Goal: Task Accomplishment & Management: Use online tool/utility

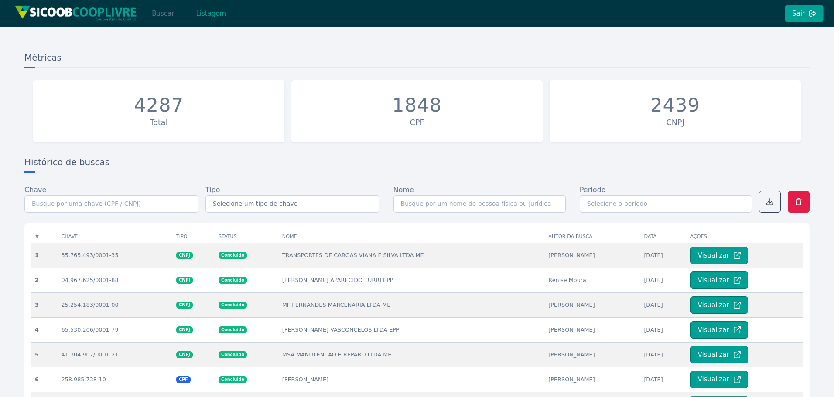
click at [167, 14] on button "Buscar" at bounding box center [162, 13] width 37 height 17
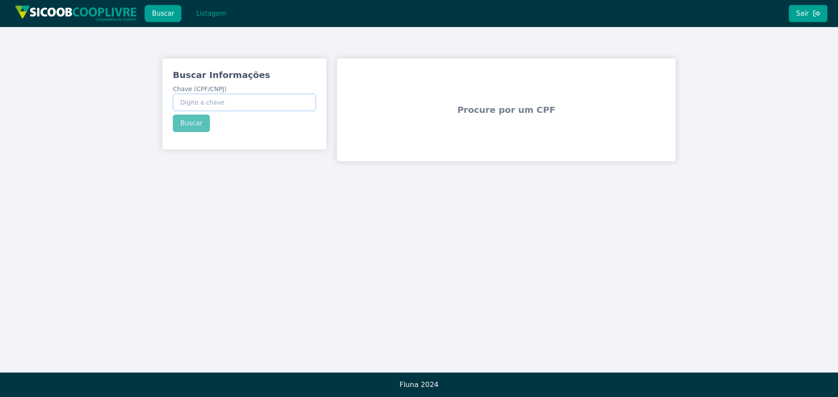
click at [213, 107] on input "Chave (CPF/CNPJ)" at bounding box center [244, 102] width 143 height 17
paste input "43.397.397/0001-00"
type input "43.397.397/0001-00"
click at [200, 114] on div "Buscar Informações Chave (CPF/CNPJ) 43.397.397/0001-00 Buscar" at bounding box center [244, 100] width 164 height 84
click at [198, 122] on button "Buscar" at bounding box center [191, 123] width 37 height 17
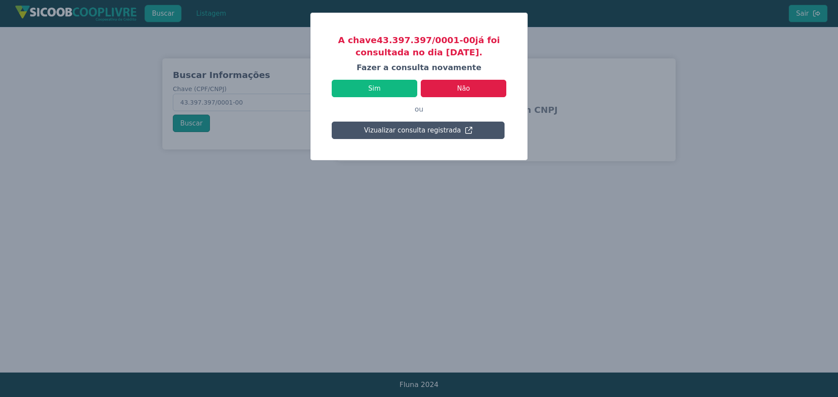
click at [437, 107] on p "ou" at bounding box center [419, 109] width 175 height 24
click at [386, 92] on button "Sim" at bounding box center [375, 88] width 86 height 17
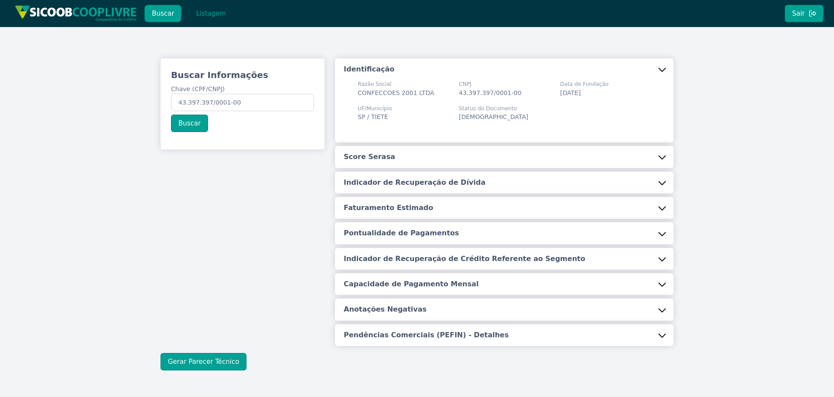
click at [419, 164] on button "Score Serasa" at bounding box center [504, 157] width 339 height 22
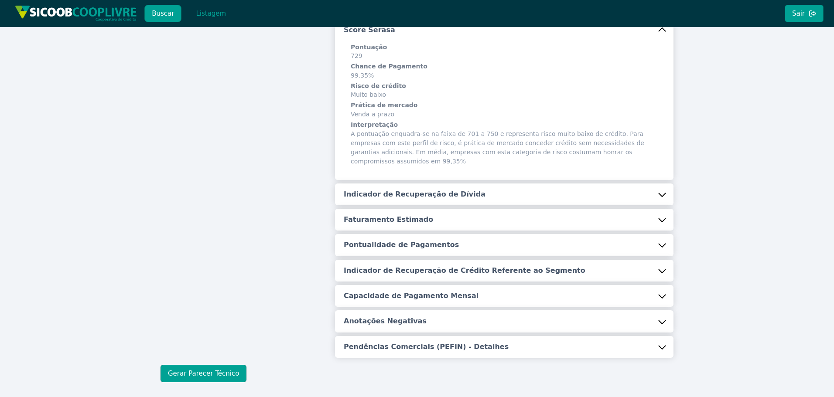
scroll to position [131, 0]
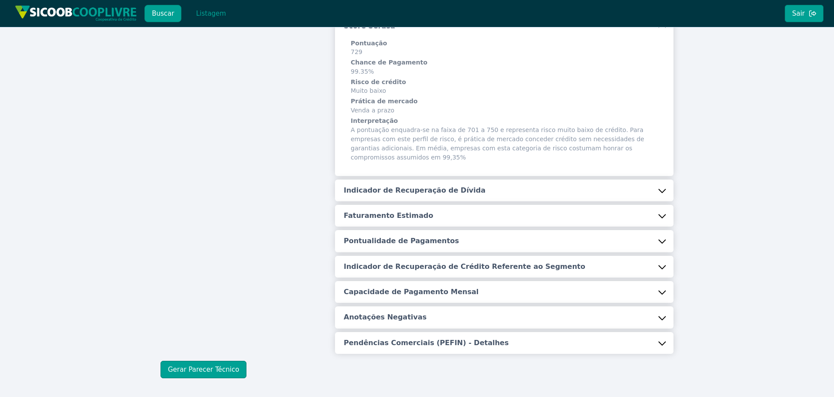
click at [434, 188] on button "Indicador de Recuperação de Dívida" at bounding box center [504, 191] width 339 height 22
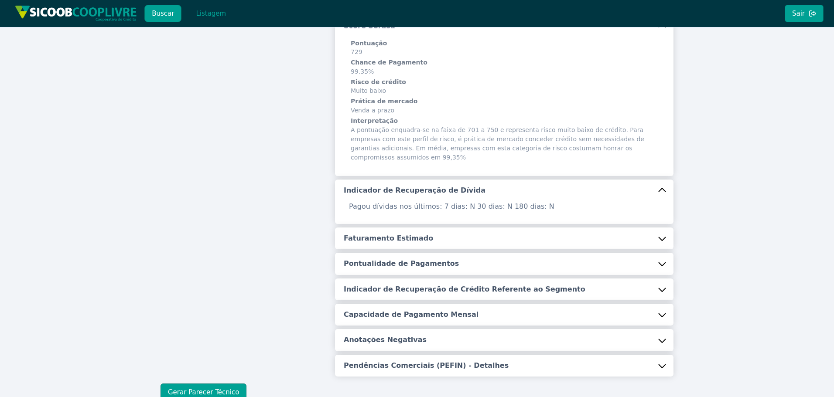
click at [437, 228] on button "Faturamento Estimado" at bounding box center [504, 239] width 339 height 22
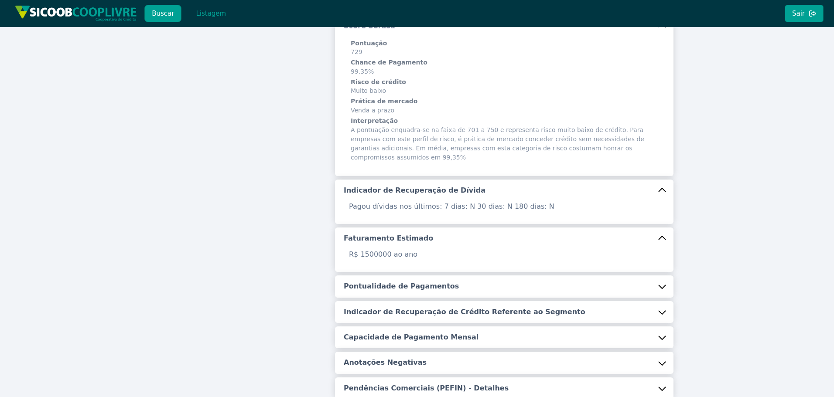
click at [431, 282] on h5 "Pontualidade de Pagamentos" at bounding box center [401, 287] width 115 height 10
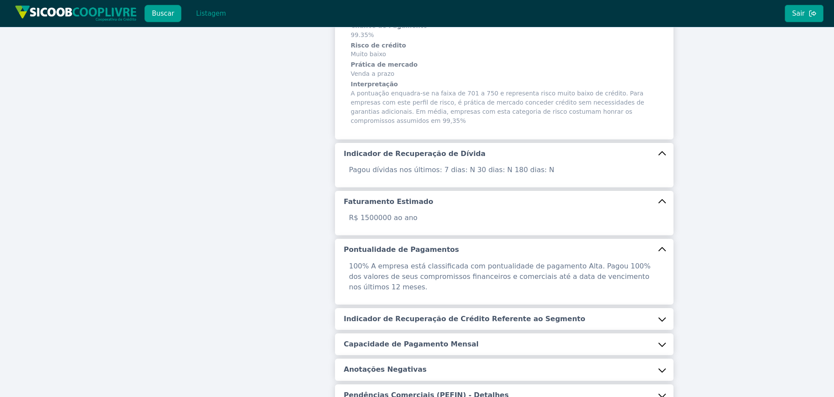
scroll to position [218, 0]
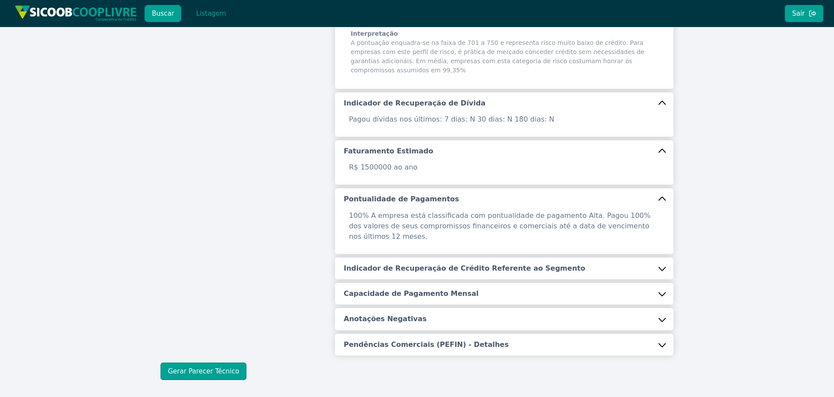
click at [421, 264] on h5 "Indicador de Recuperação de Crédito Referente ao Segmento" at bounding box center [465, 269] width 242 height 10
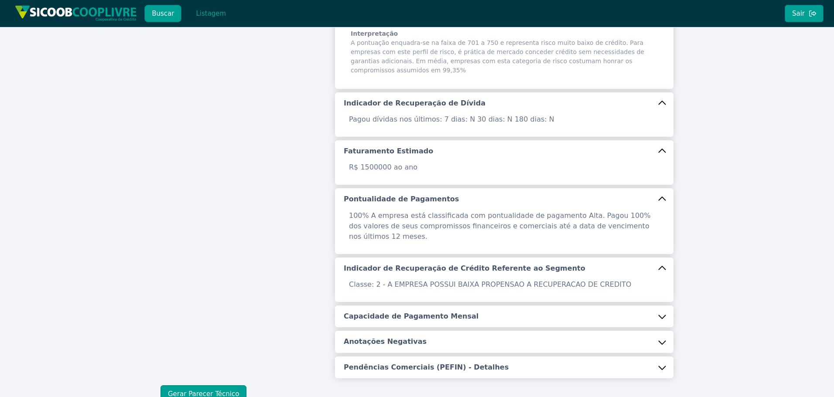
click at [413, 312] on h5 "Capacidade de Pagamento Mensal" at bounding box center [411, 317] width 135 height 10
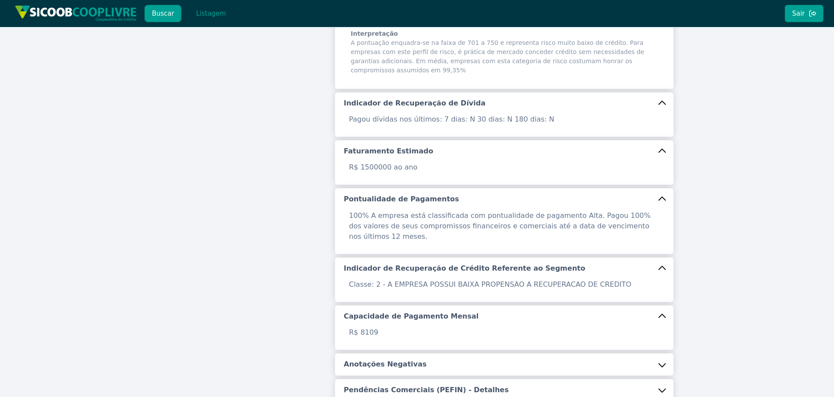
click at [404, 360] on h5 "Anotações Negativas" at bounding box center [385, 365] width 83 height 10
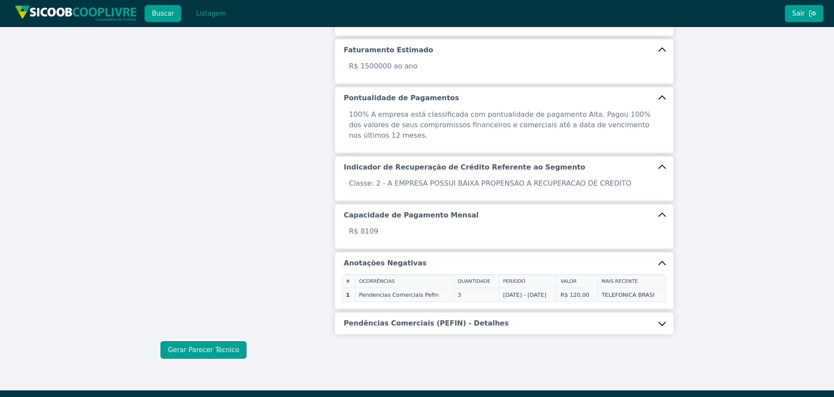
click at [442, 319] on h5 "Pendências Comerciais (PEFIN) - Detalhes" at bounding box center [426, 324] width 165 height 10
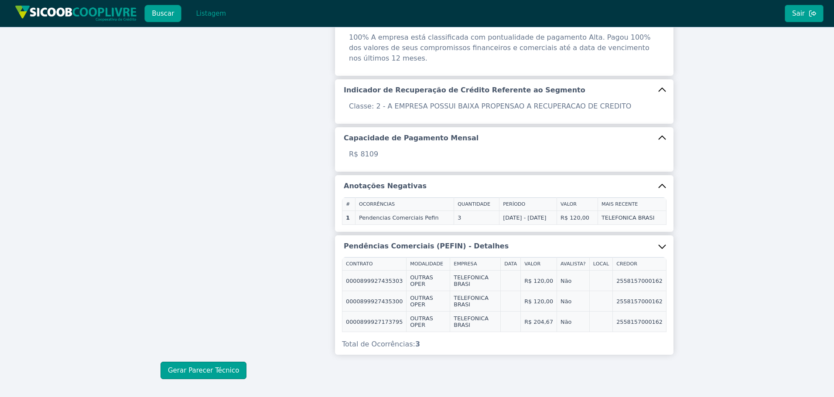
scroll to position [401, 0]
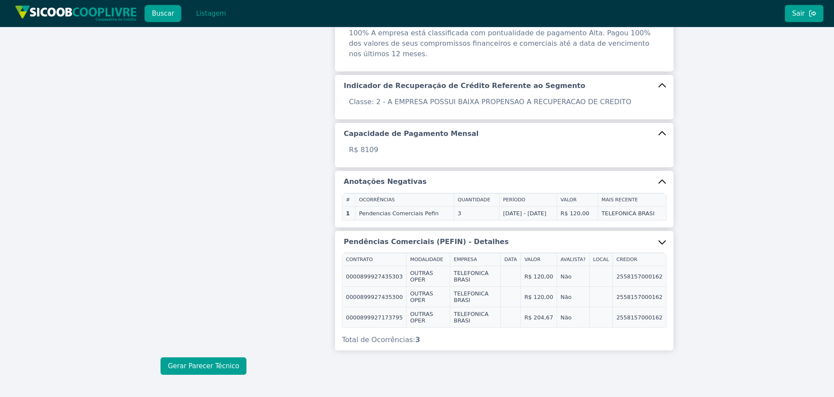
click at [202, 358] on button "Gerar Parecer Técnico" at bounding box center [204, 366] width 86 height 17
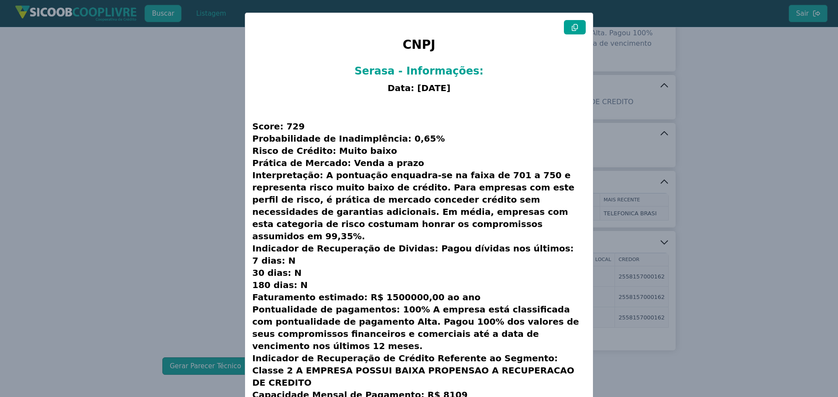
click at [575, 30] on icon at bounding box center [574, 27] width 7 height 7
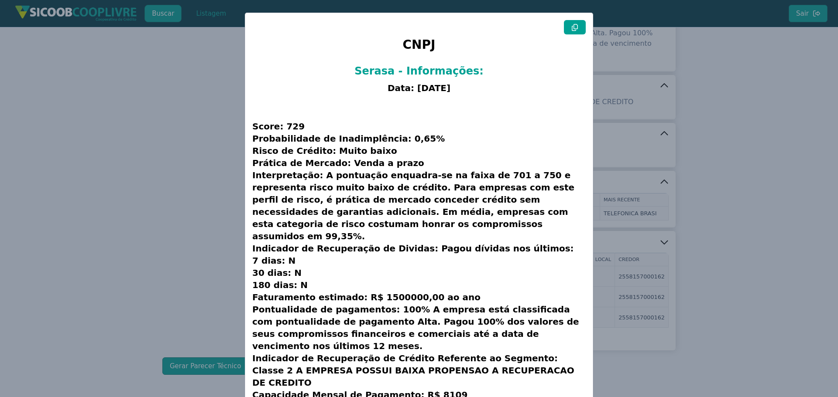
click at [213, 156] on modal-container "CNPJ Serasa - Informações: Data: [DATE] Score: 729 Probabilidade de Inadimplênc…" at bounding box center [419, 198] width 838 height 397
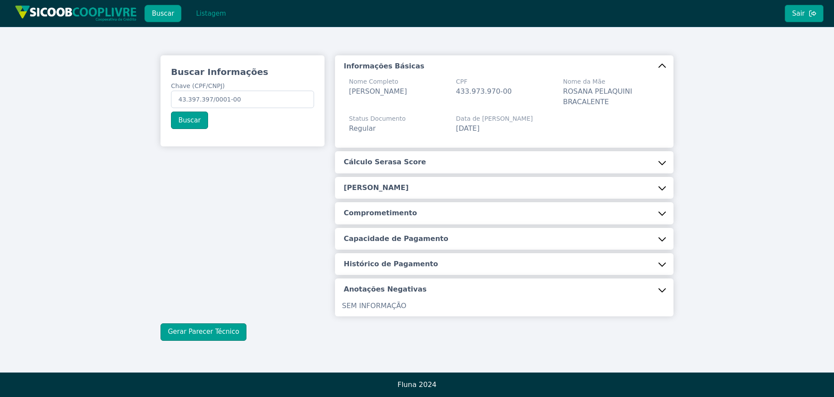
scroll to position [3, 0]
